Goal: Task Accomplishment & Management: Manage account settings

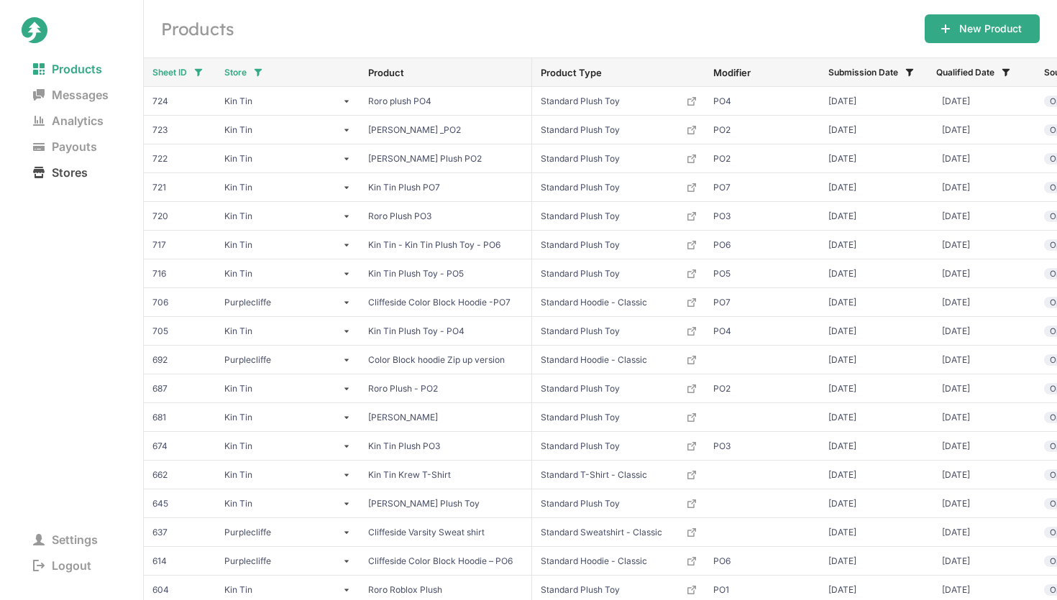
click at [86, 175] on span "Stores" at bounding box center [61, 172] width 78 height 20
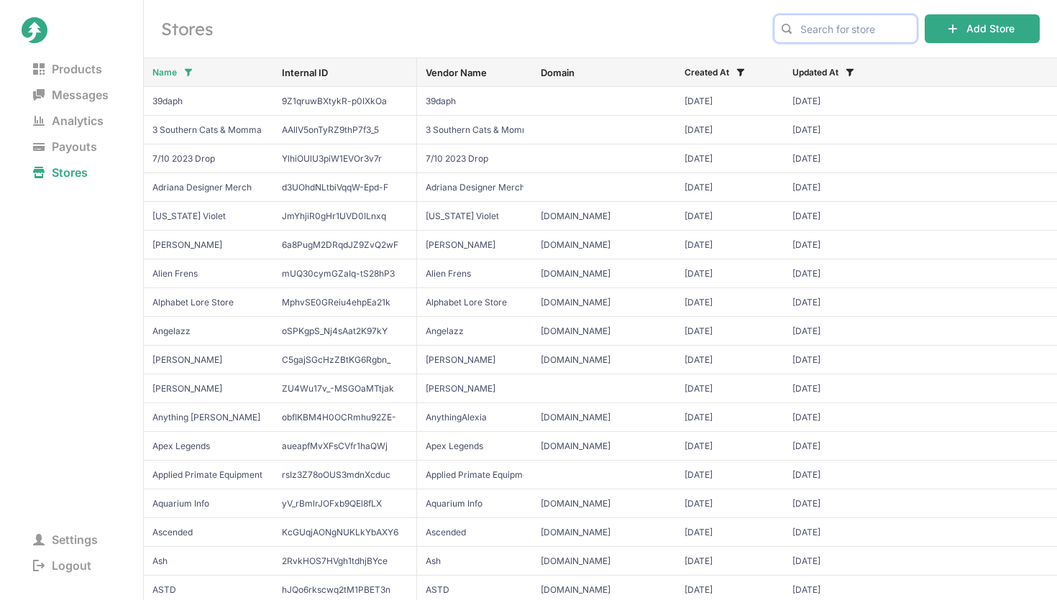
click at [851, 27] on input "text" at bounding box center [846, 28] width 144 height 29
type input "b"
type input "n"
click at [178, 70] on button "Name" at bounding box center [171, 72] width 60 height 23
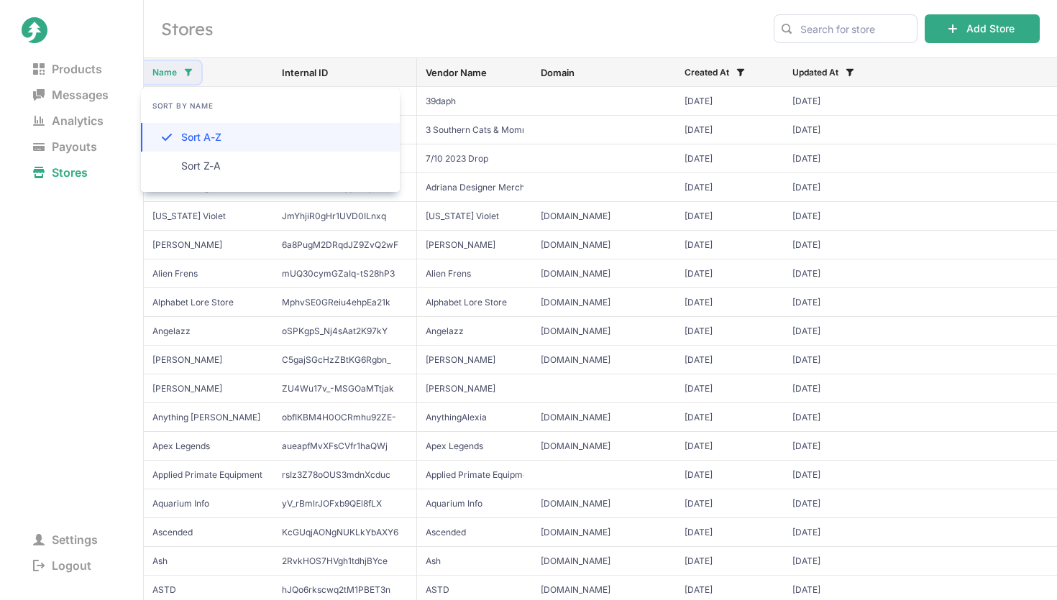
click at [178, 70] on button "Name" at bounding box center [171, 72] width 60 height 23
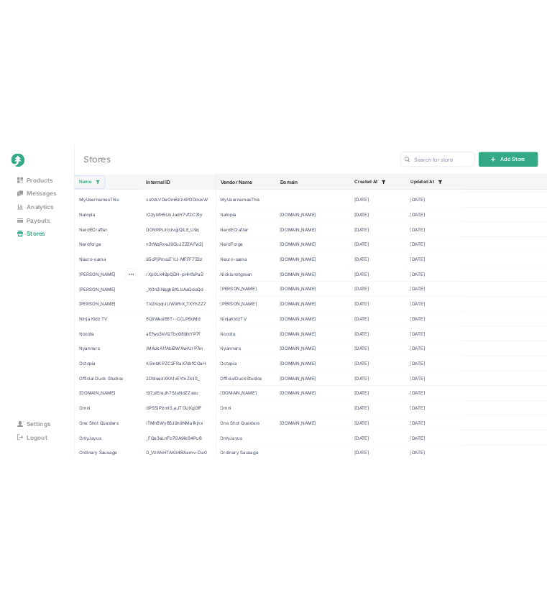
scroll to position [5078, 0]
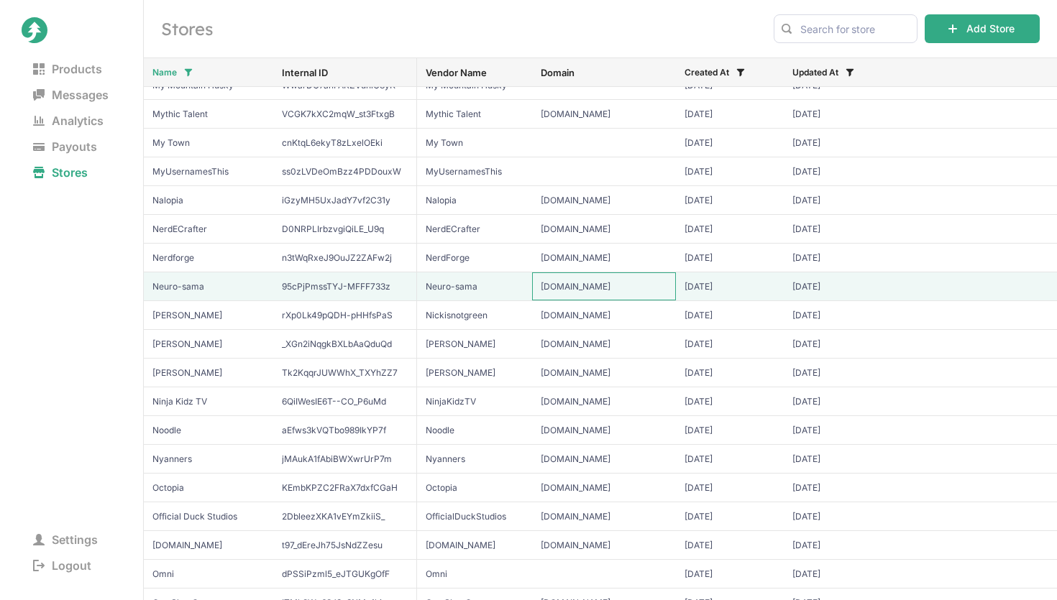
click at [585, 288] on input "[DOMAIN_NAME]" at bounding box center [604, 287] width 144 height 28
type input "[DOMAIN_NAME]"
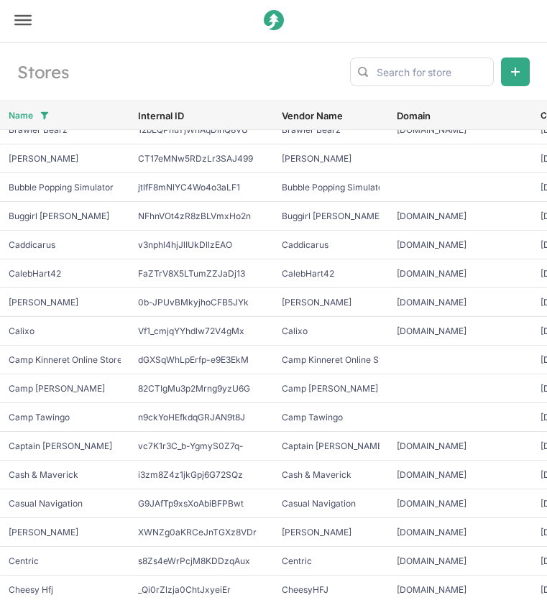
scroll to position [997, 0]
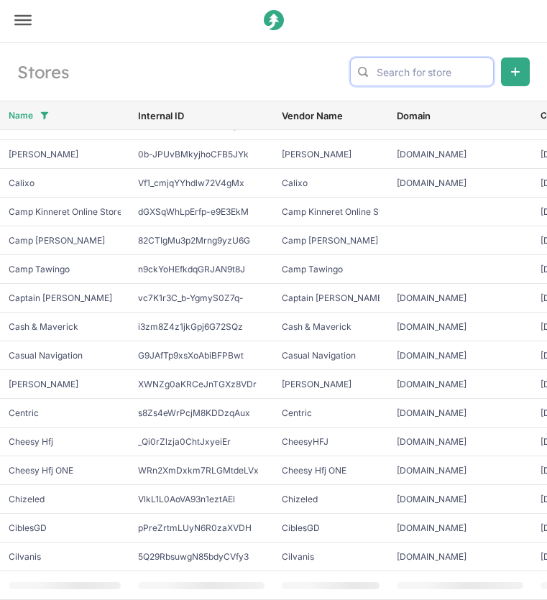
click at [400, 76] on input "text" at bounding box center [422, 72] width 144 height 29
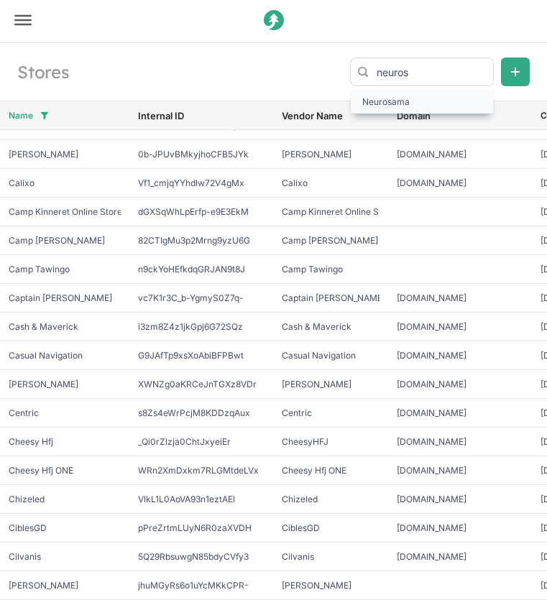
click at [397, 96] on span "Neurosama" at bounding box center [421, 102] width 119 height 14
click at [436, 70] on input "neuros" at bounding box center [422, 72] width 144 height 29
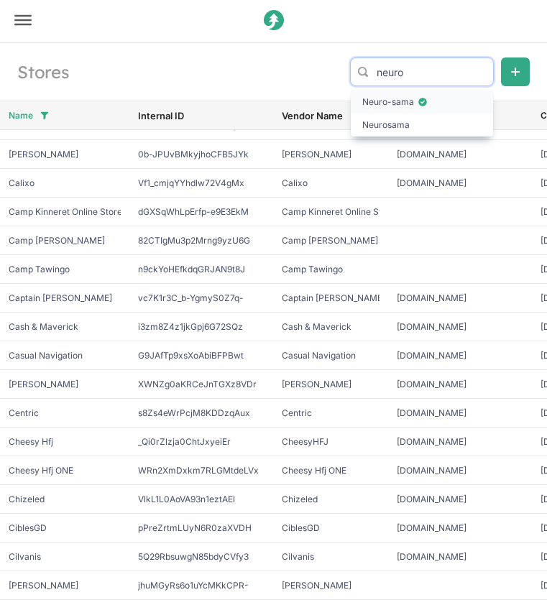
type input "neuro"
click at [410, 103] on span "Neuro-sama" at bounding box center [421, 102] width 119 height 14
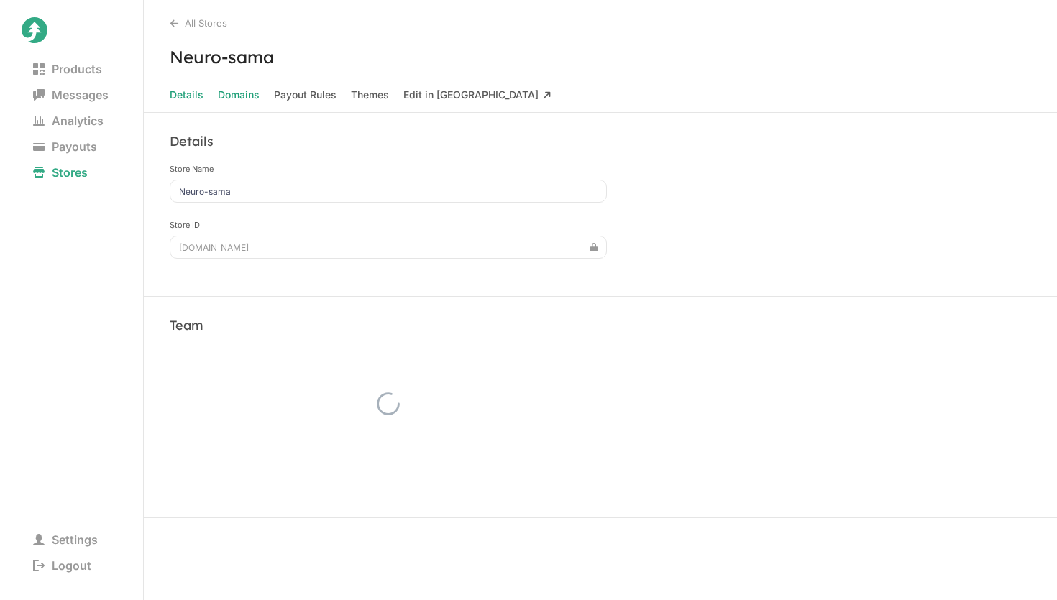
click at [242, 101] on span "Domains" at bounding box center [239, 95] width 42 height 20
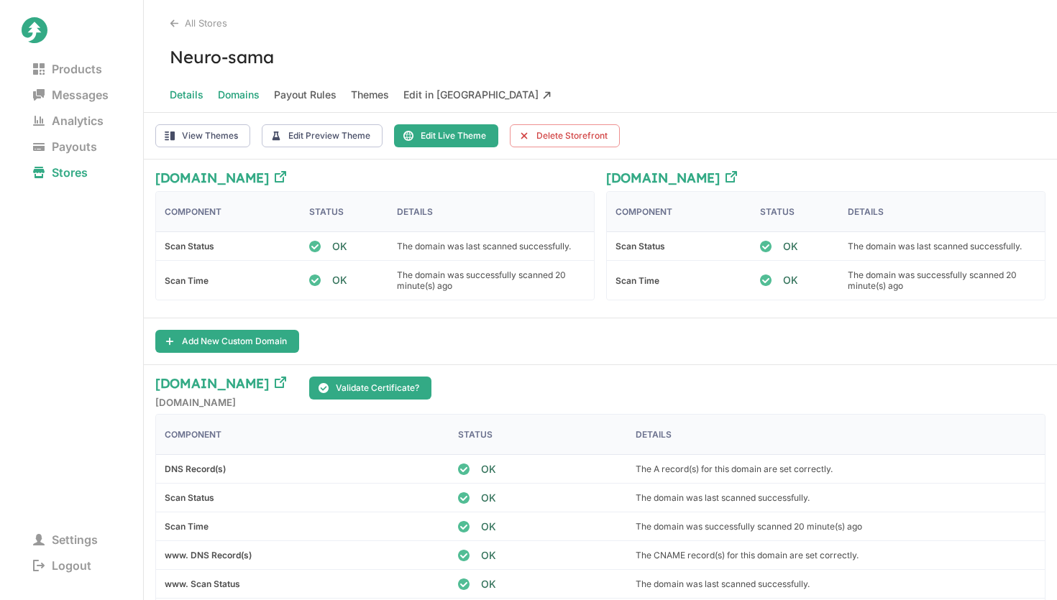
click at [188, 96] on span "Details" at bounding box center [187, 95] width 34 height 20
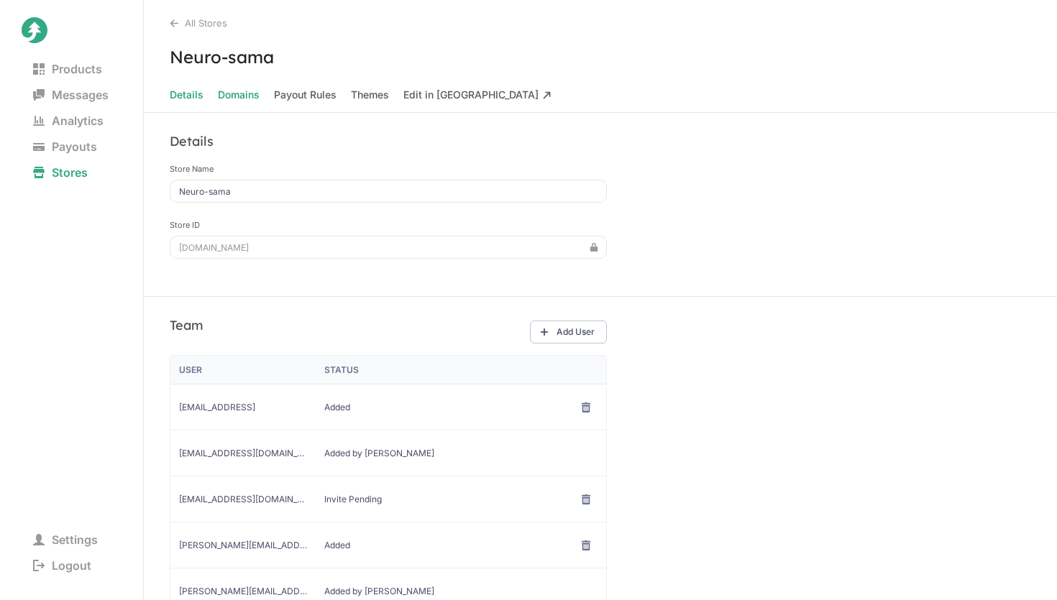
click at [243, 96] on span "Domains" at bounding box center [239, 95] width 42 height 20
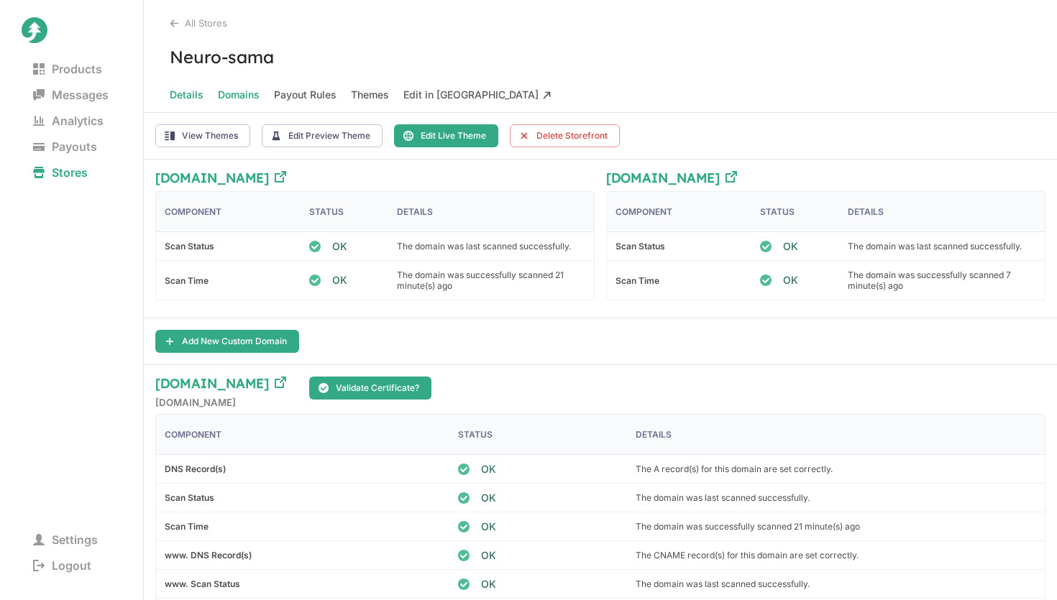
click at [185, 91] on span "Details" at bounding box center [187, 95] width 34 height 20
